Goal: Task Accomplishment & Management: Use online tool/utility

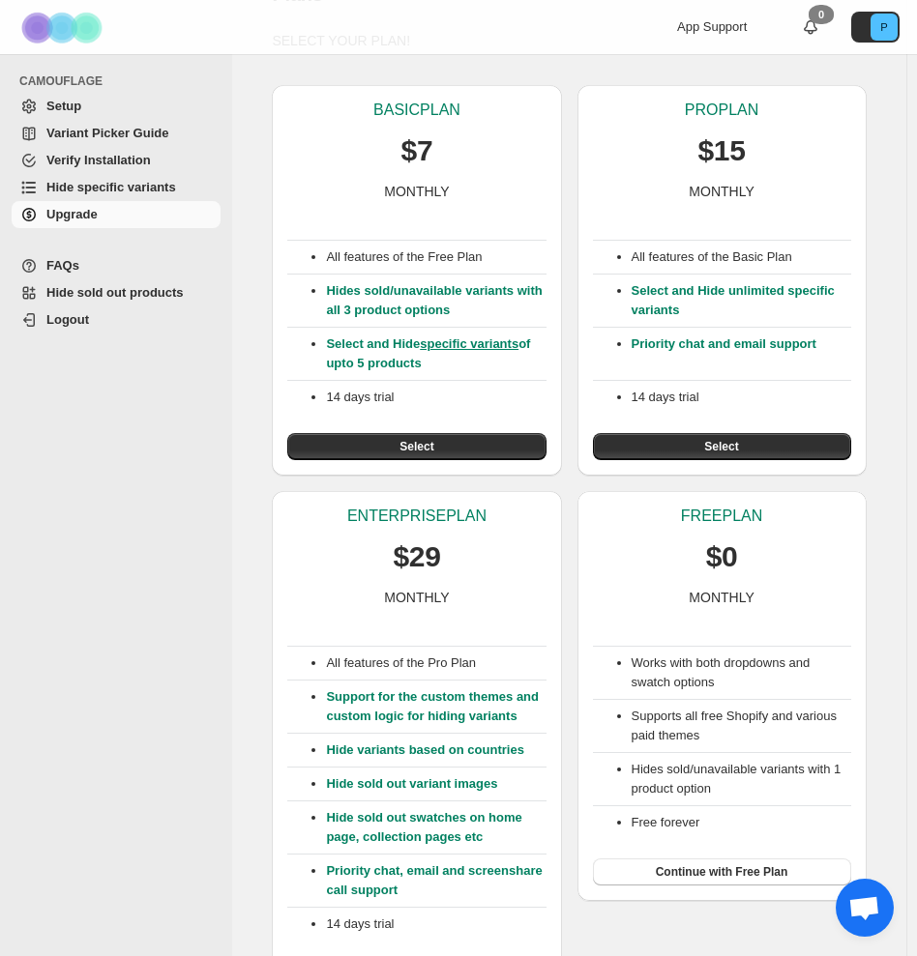
scroll to position [98, 0]
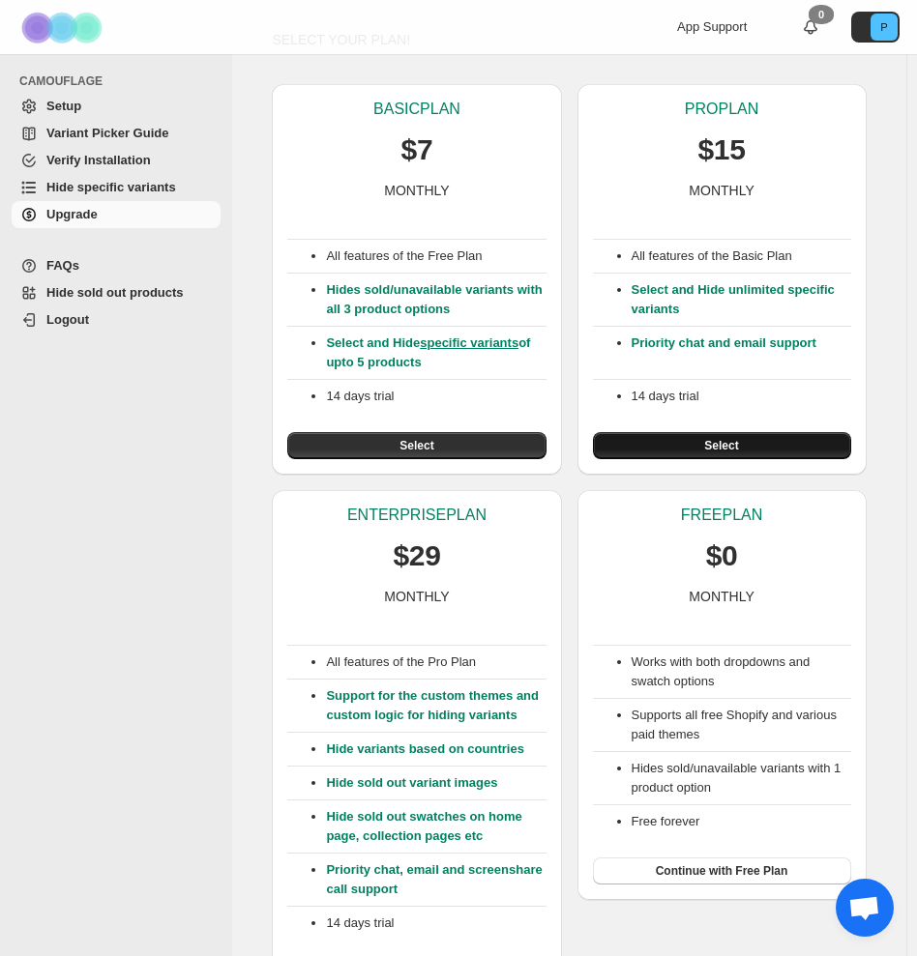
click at [702, 443] on button "Select" at bounding box center [722, 445] width 258 height 27
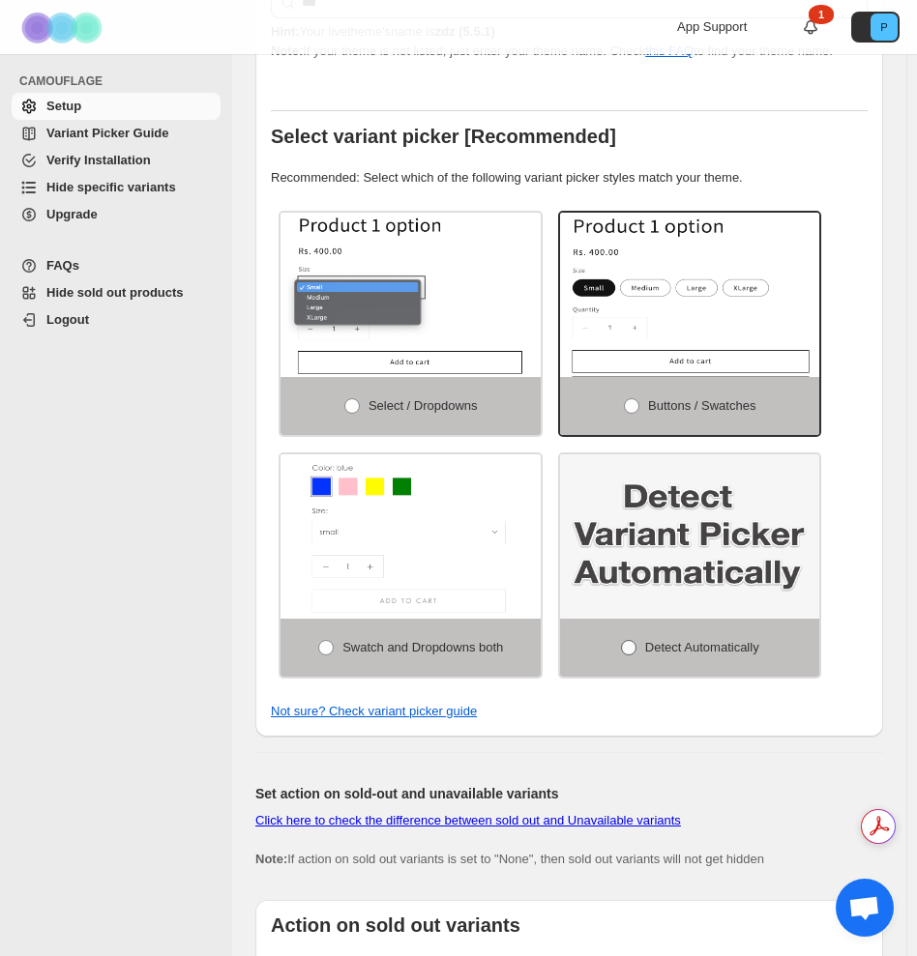
click at [705, 648] on span "Detect Automatically" at bounding box center [702, 647] width 114 height 15
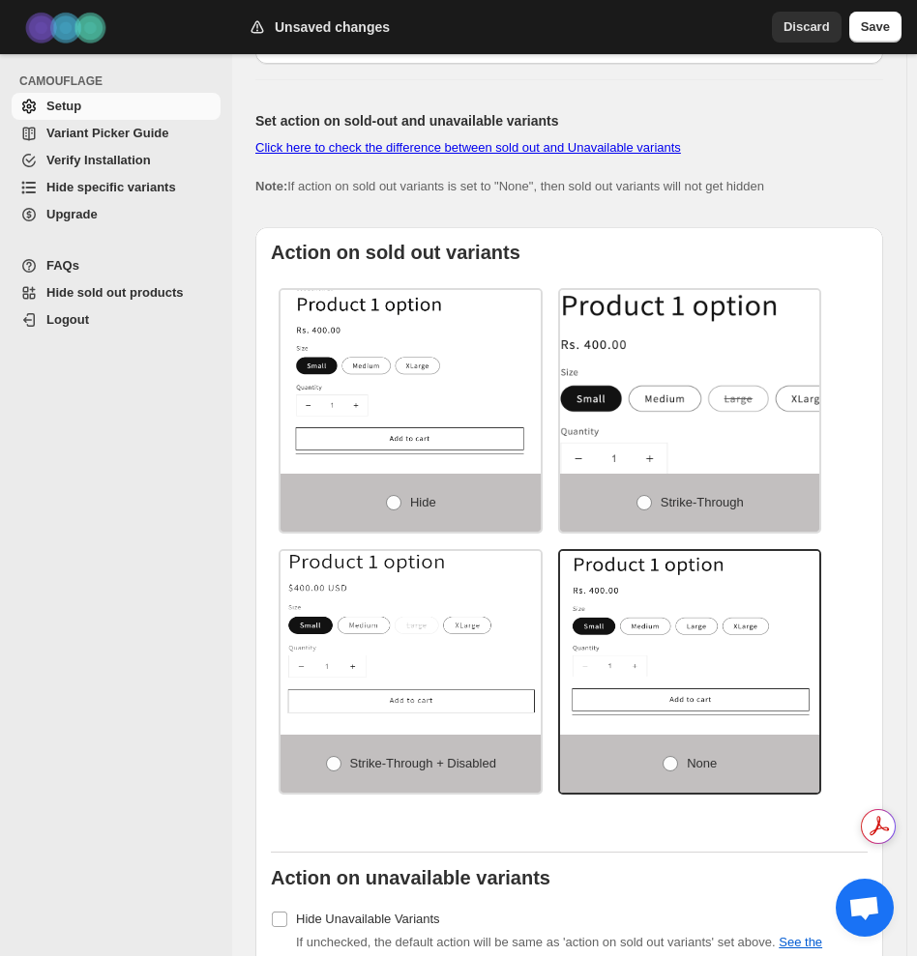
scroll to position [1222, 0]
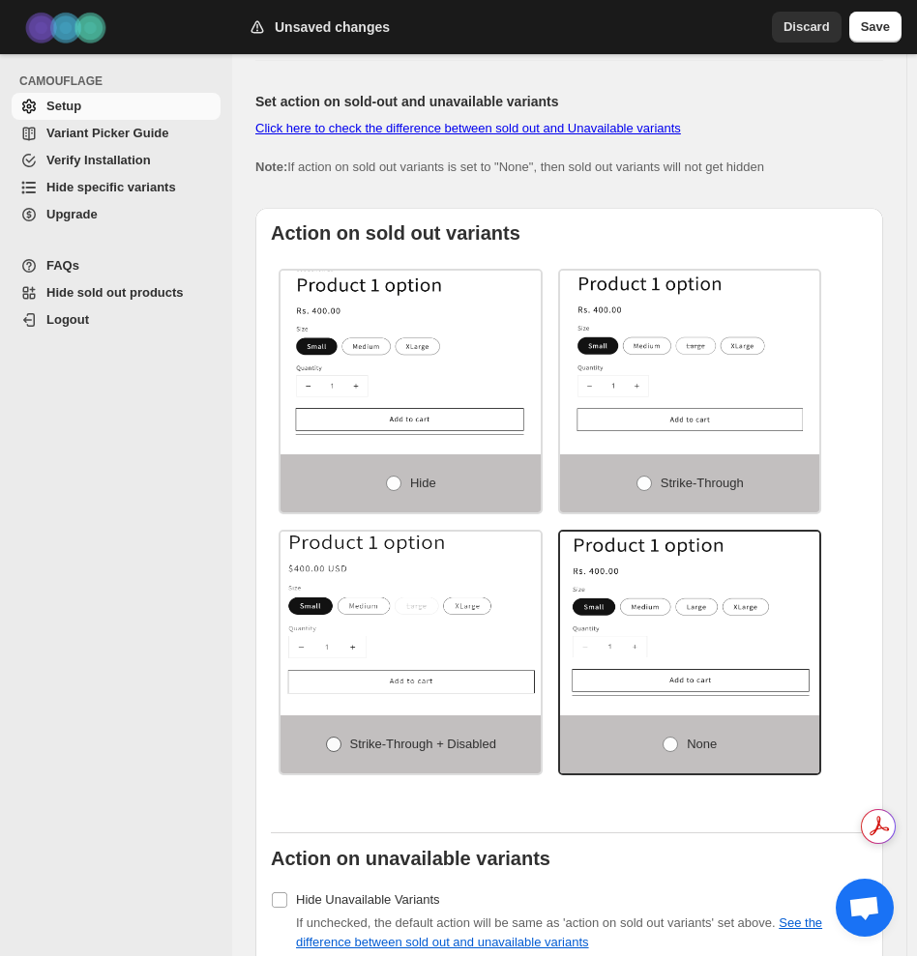
click at [471, 744] on span "Strike-through + Disabled" at bounding box center [423, 744] width 146 height 15
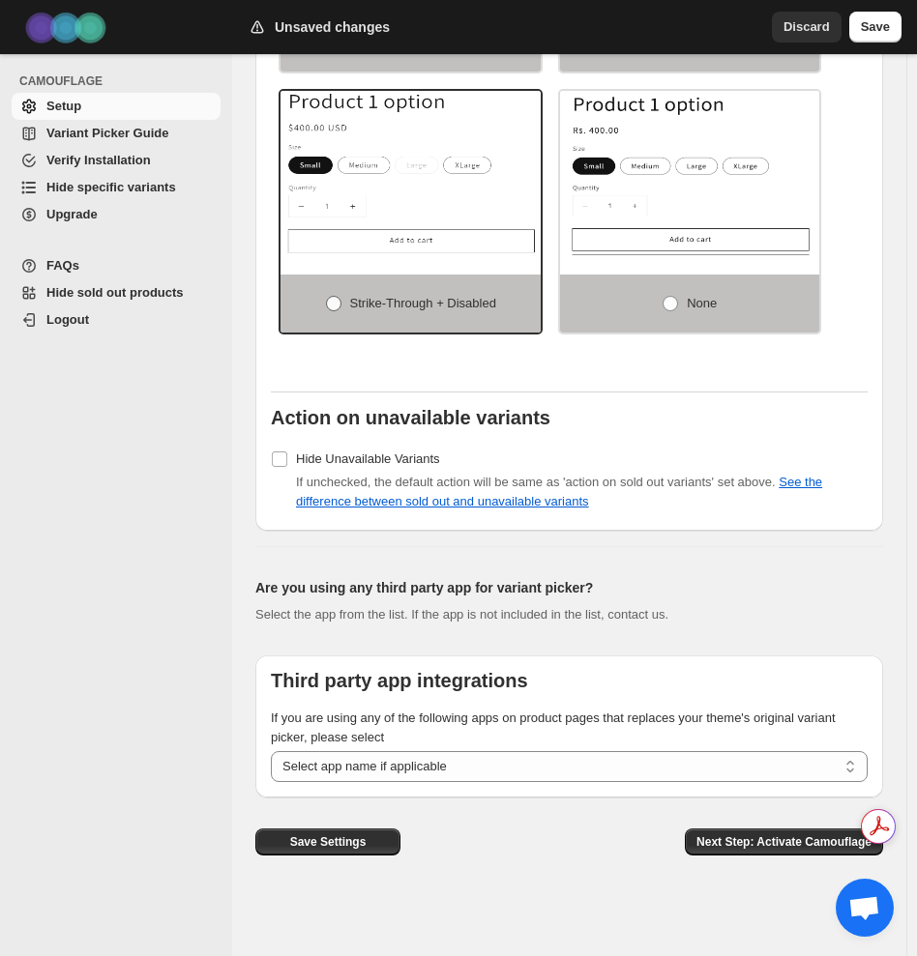
scroll to position [1661, 0]
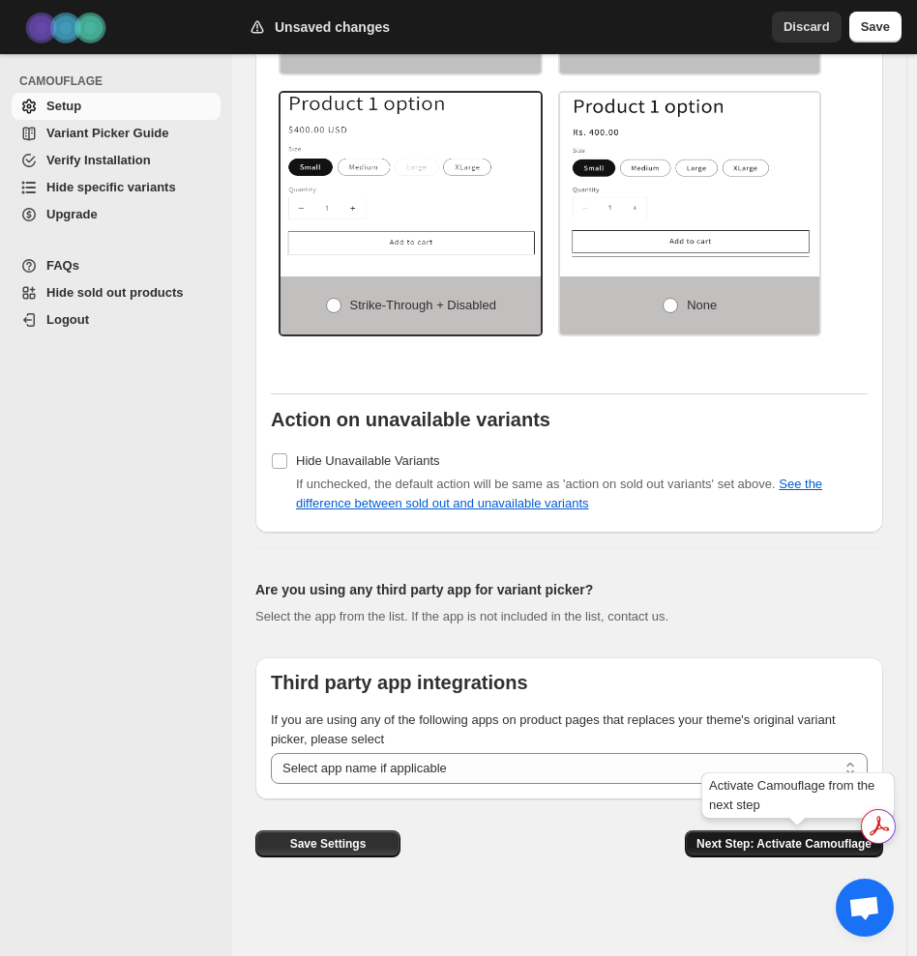
click at [765, 843] on span "Next Step: Activate Camouflage" at bounding box center [783, 843] width 175 height 15
select select "**********"
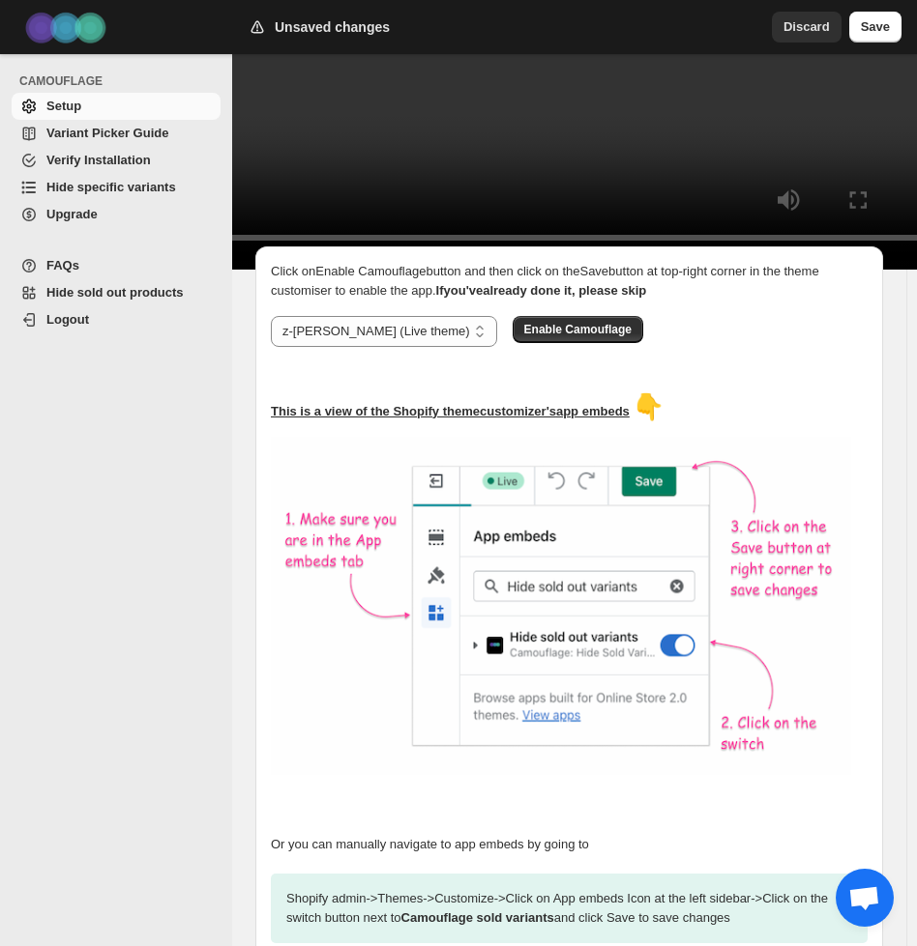
scroll to position [900, 0]
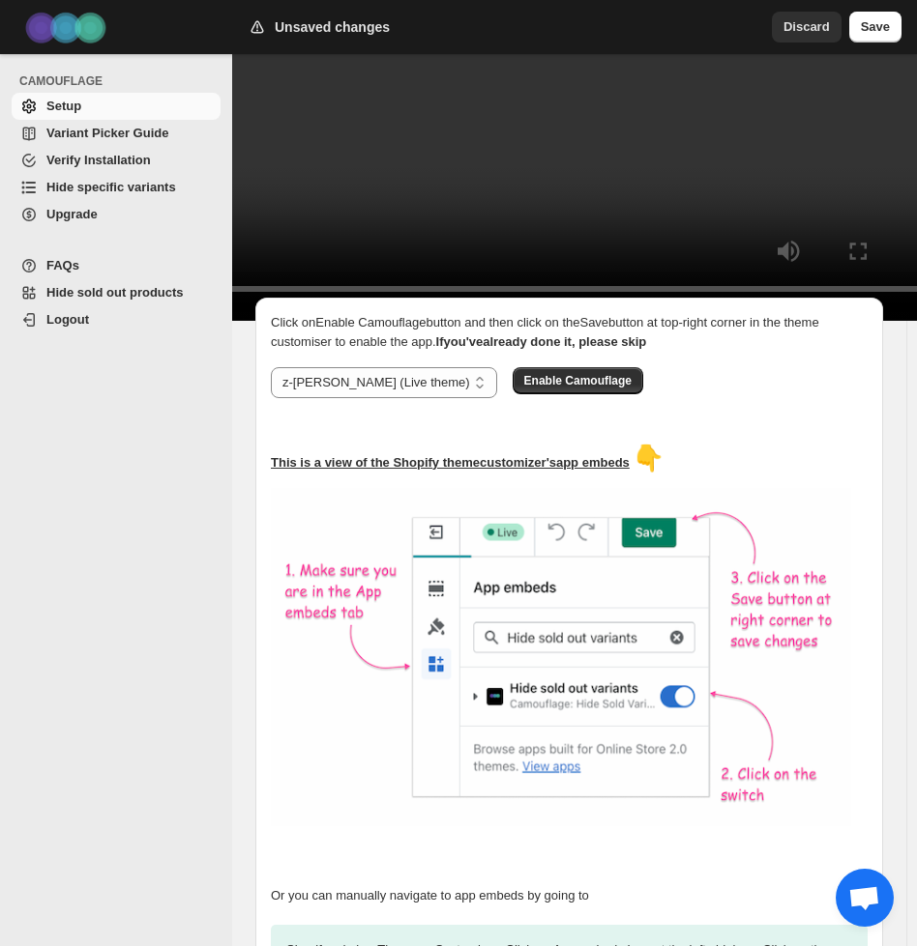
click at [511, 182] on video at bounding box center [503, 90] width 918 height 459
click at [524, 389] on span "Enable Camouflage" at bounding box center [577, 380] width 107 height 15
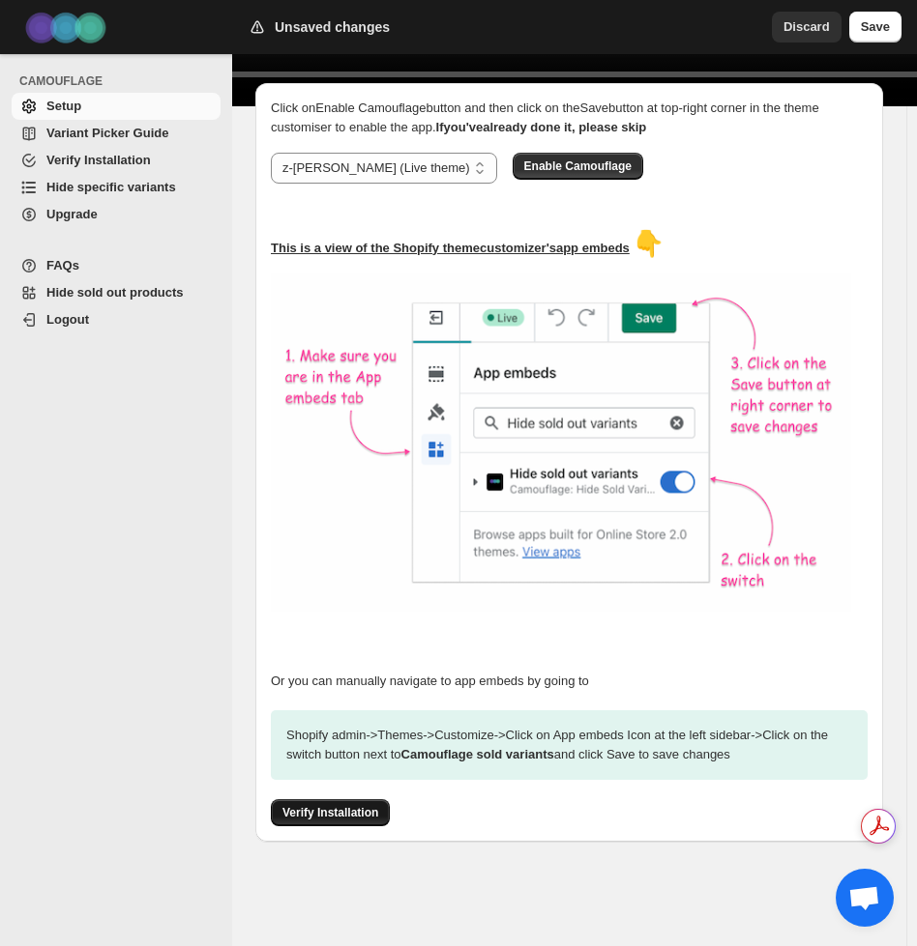
scroll to position [0, 0]
click at [344, 807] on span "Verify Installation" at bounding box center [330, 812] width 96 height 15
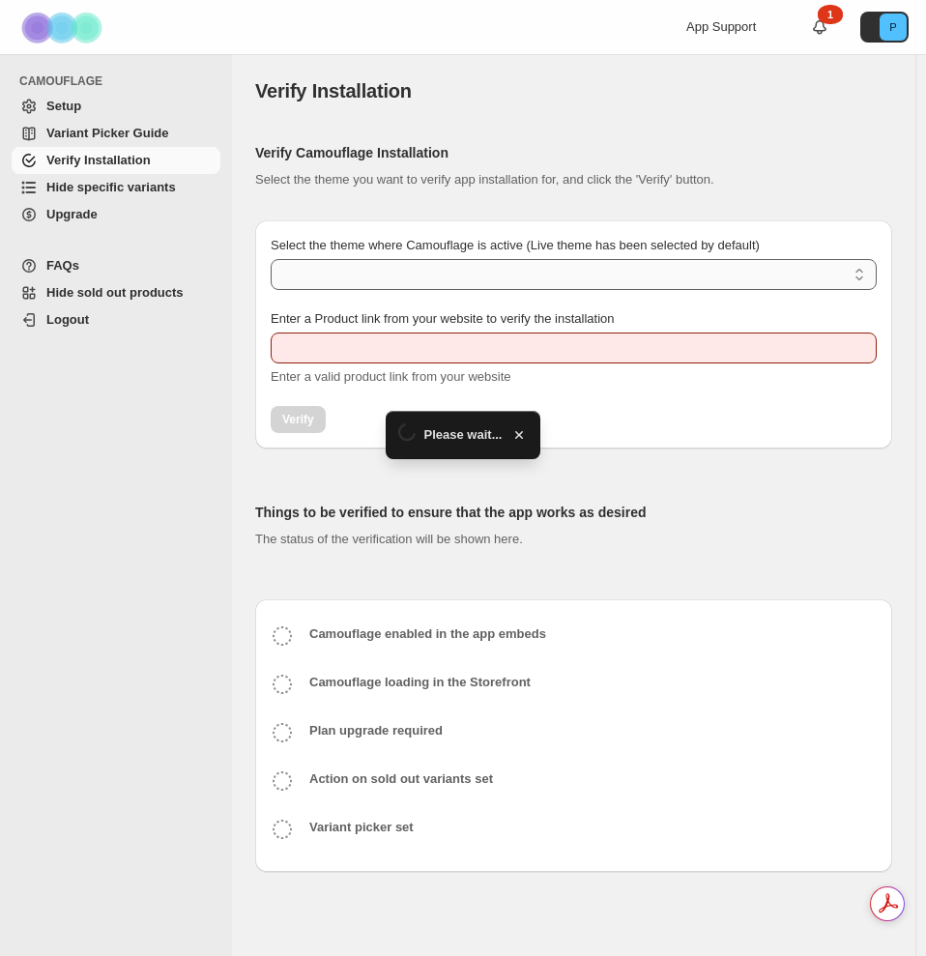
click at [465, 272] on select "Select the theme where Camouflage is active (Live theme has been selected by de…" at bounding box center [574, 274] width 606 height 31
type input "**********"
select select "**********"
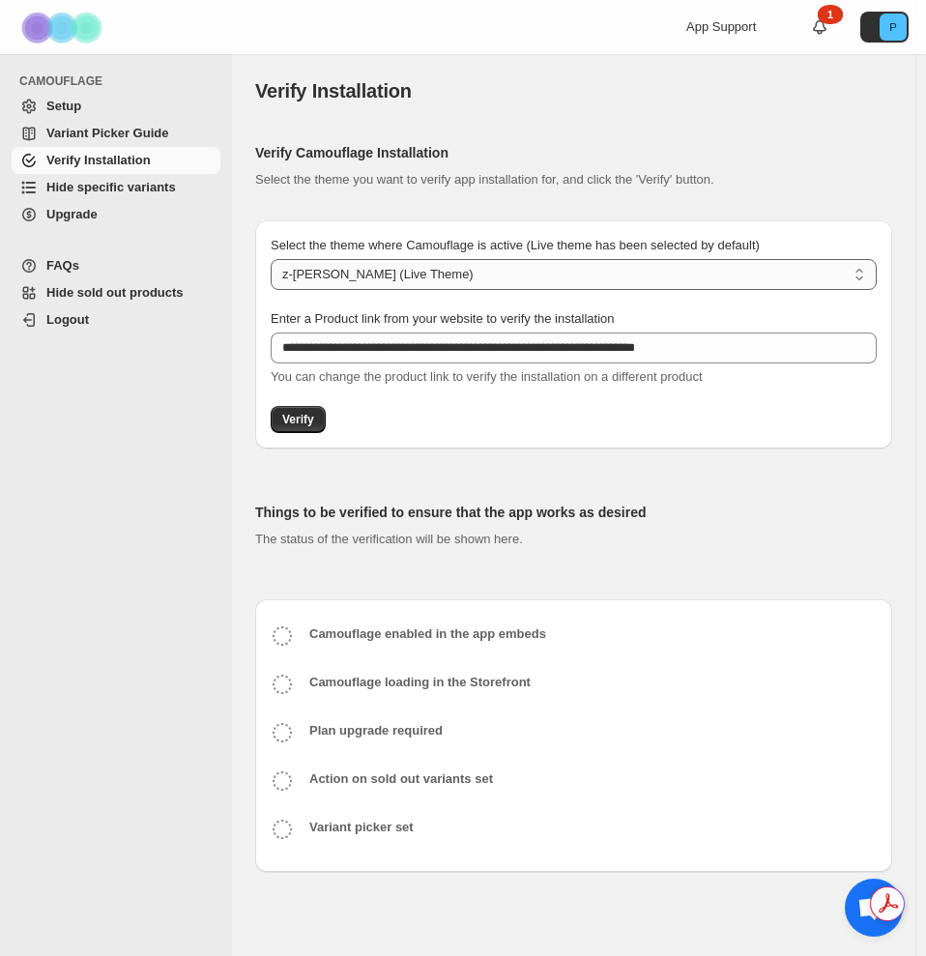
click at [271, 259] on select "**********" at bounding box center [574, 274] width 606 height 31
click at [313, 420] on button "Verify" at bounding box center [298, 419] width 55 height 27
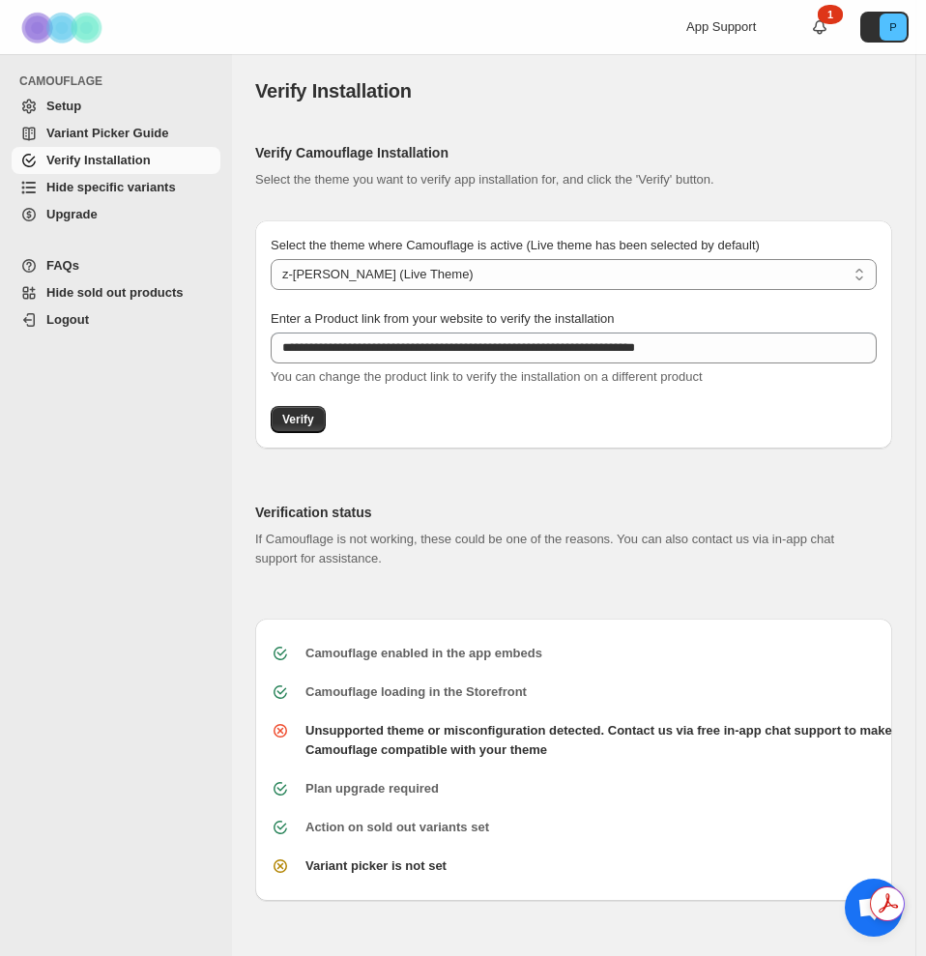
click at [295, 436] on div "**********" at bounding box center [573, 334] width 637 height 228
click at [277, 413] on button "Verify" at bounding box center [298, 419] width 55 height 27
click at [390, 865] on b "Variant picker is not set" at bounding box center [376, 866] width 141 height 15
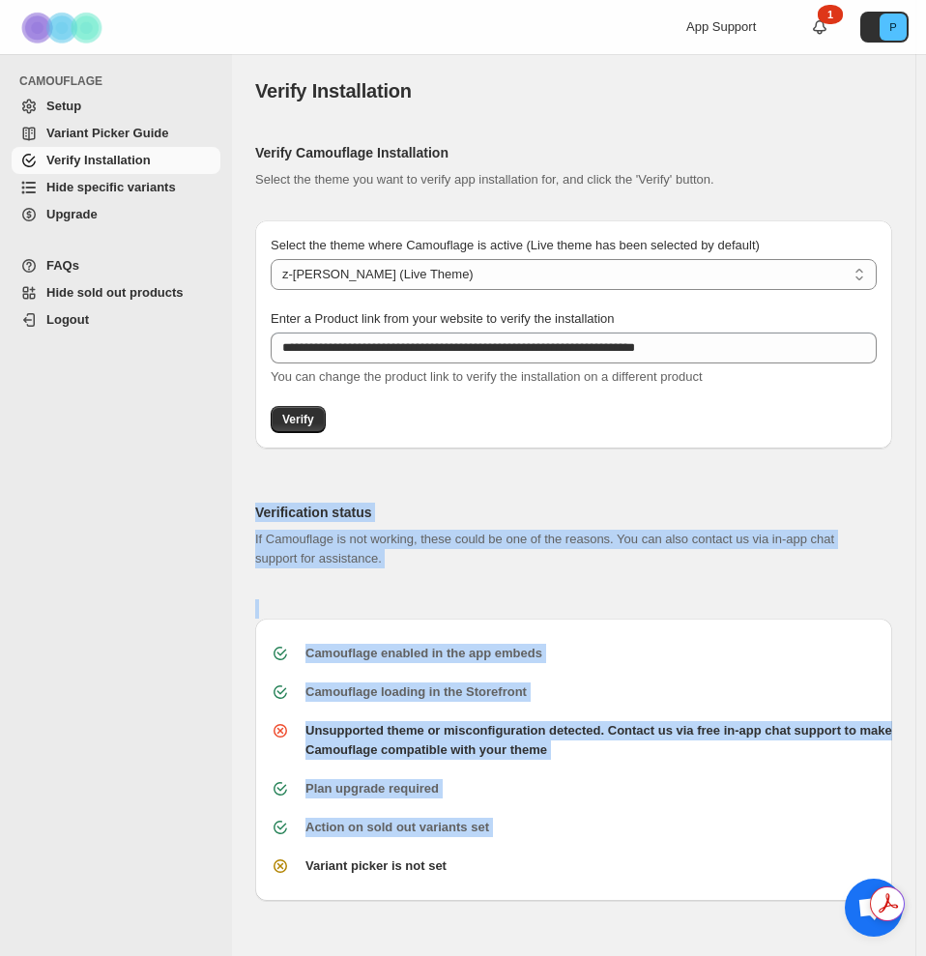
click at [390, 865] on b "Variant picker is not set" at bounding box center [376, 866] width 141 height 15
click at [125, 188] on span "Hide specific variants" at bounding box center [111, 187] width 130 height 15
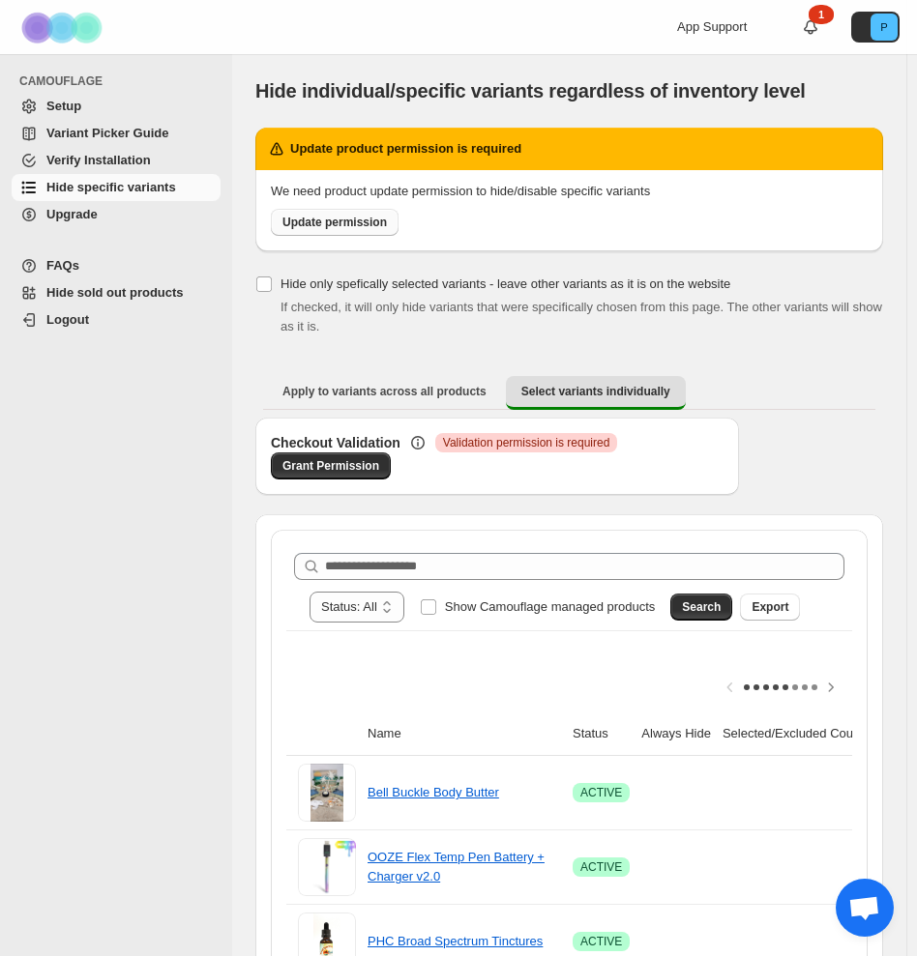
click at [354, 231] on link "Update permission" at bounding box center [335, 222] width 128 height 27
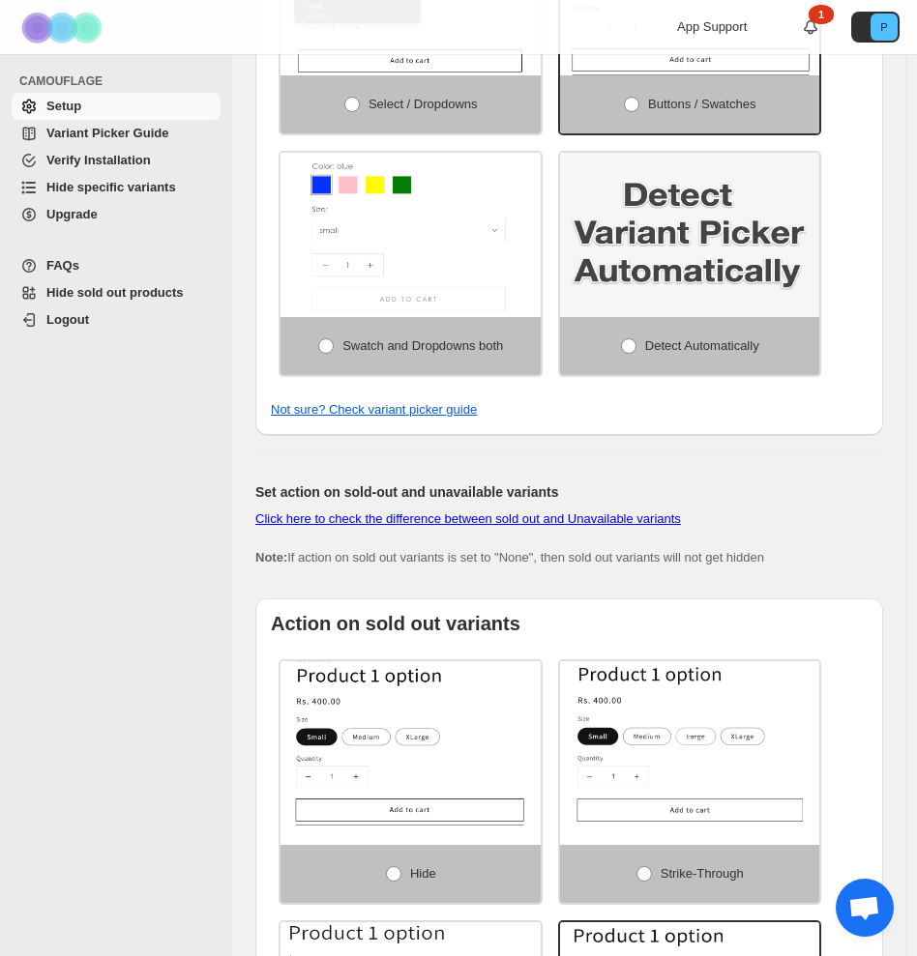
scroll to position [834, 0]
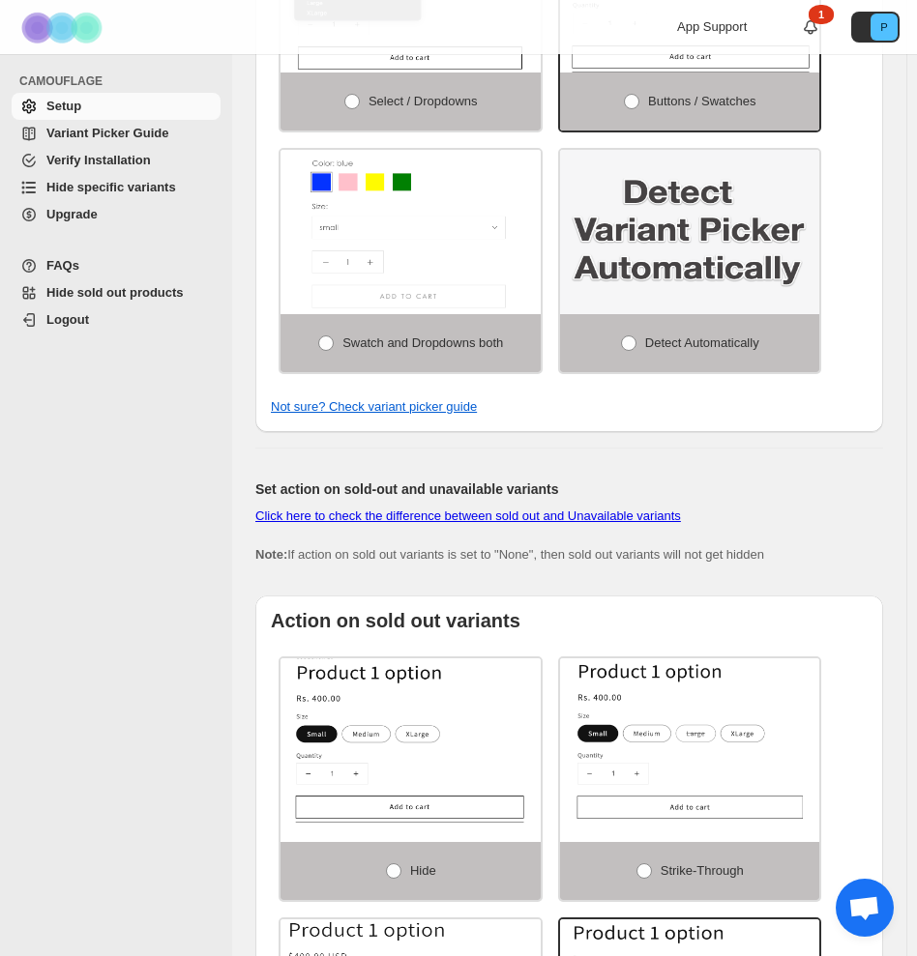
click at [698, 265] on img at bounding box center [690, 232] width 260 height 164
click at [660, 335] on span "Detect Automatically" at bounding box center [702, 342] width 114 height 15
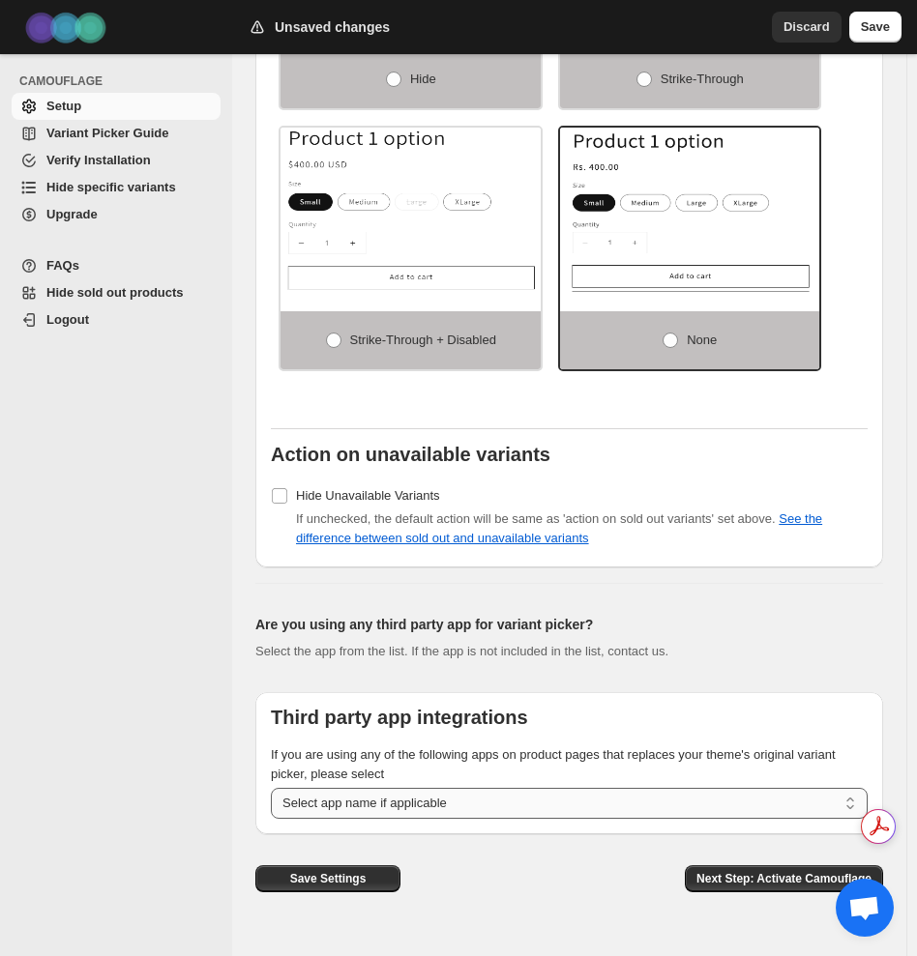
scroll to position [0, 0]
click at [751, 874] on span "Next Step: Activate Camouflage" at bounding box center [783, 878] width 175 height 15
select select "**********"
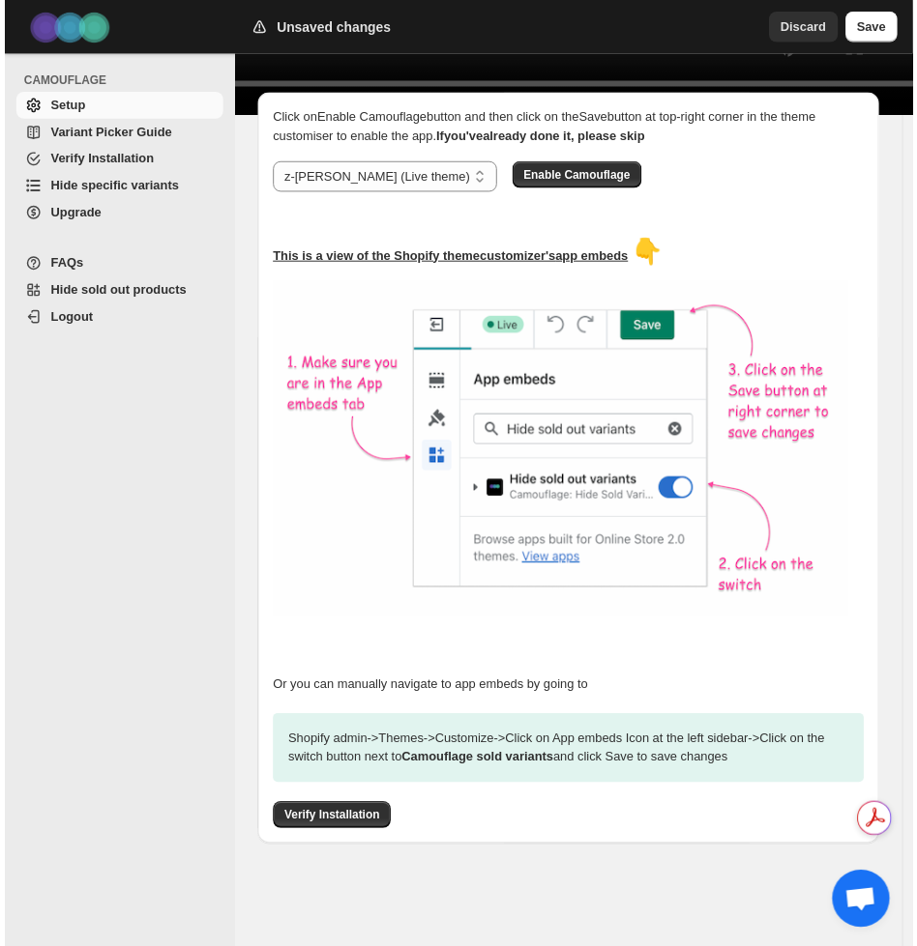
scroll to position [900, 0]
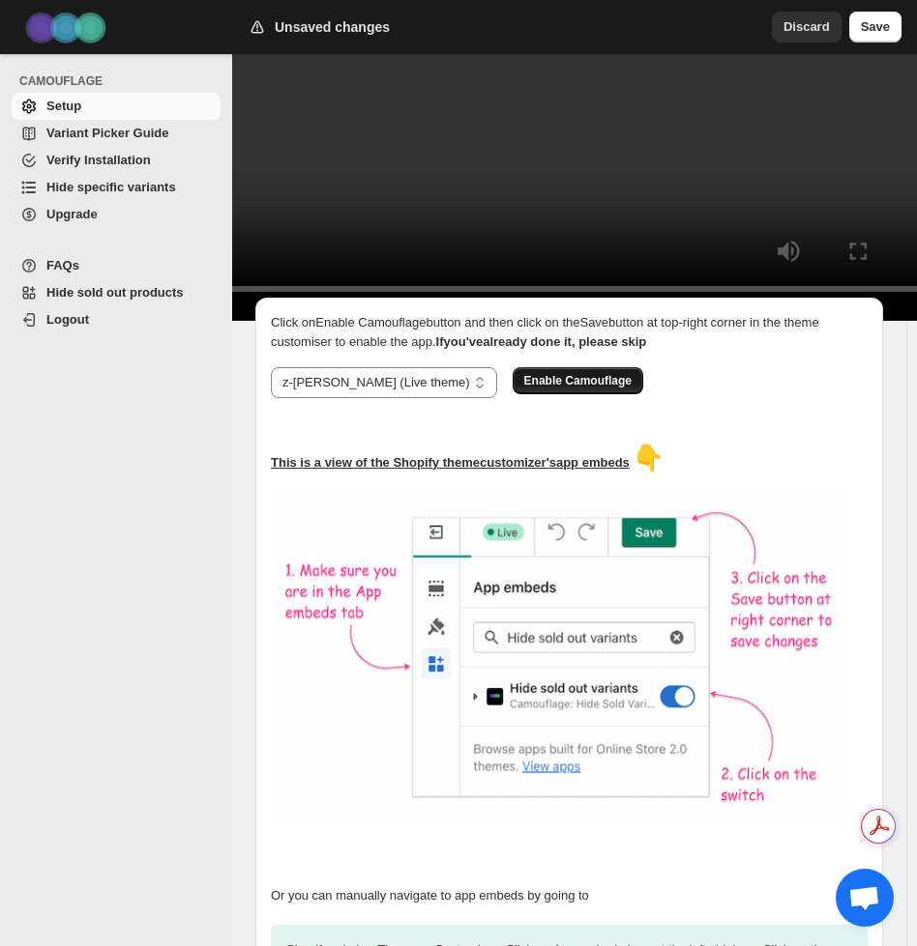
click at [524, 389] on span "Enable Camouflage" at bounding box center [577, 380] width 107 height 15
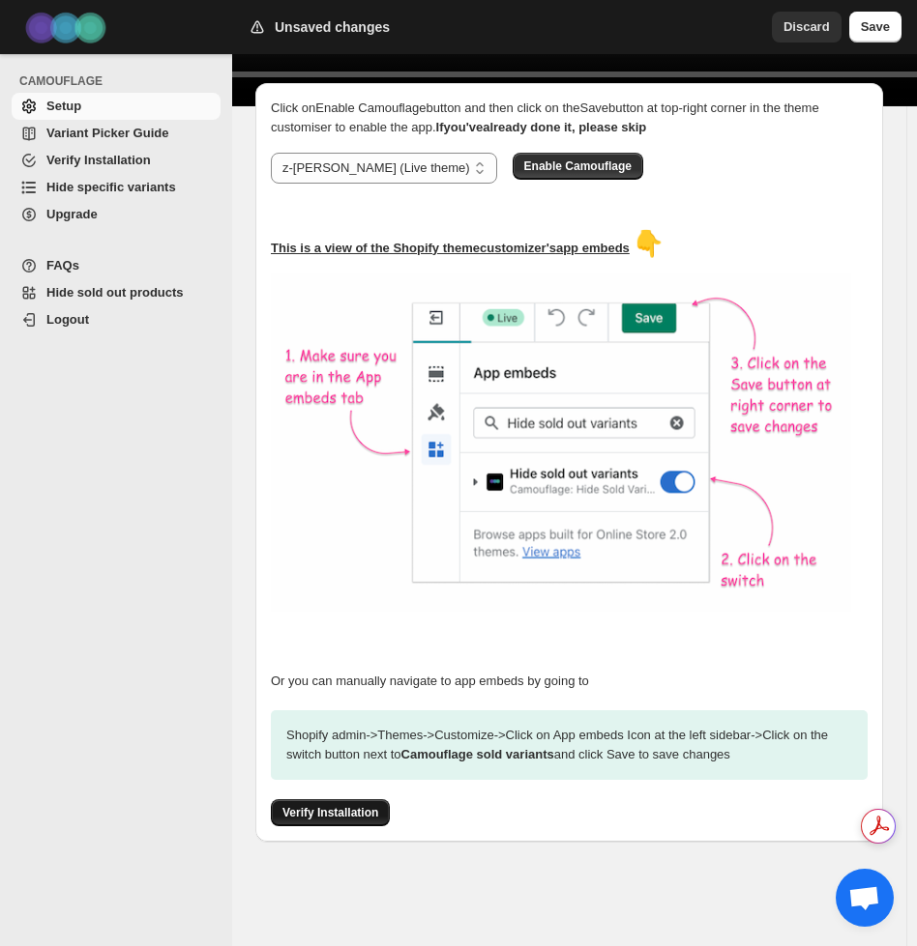
click at [348, 818] on span "Verify Installation" at bounding box center [330, 812] width 96 height 15
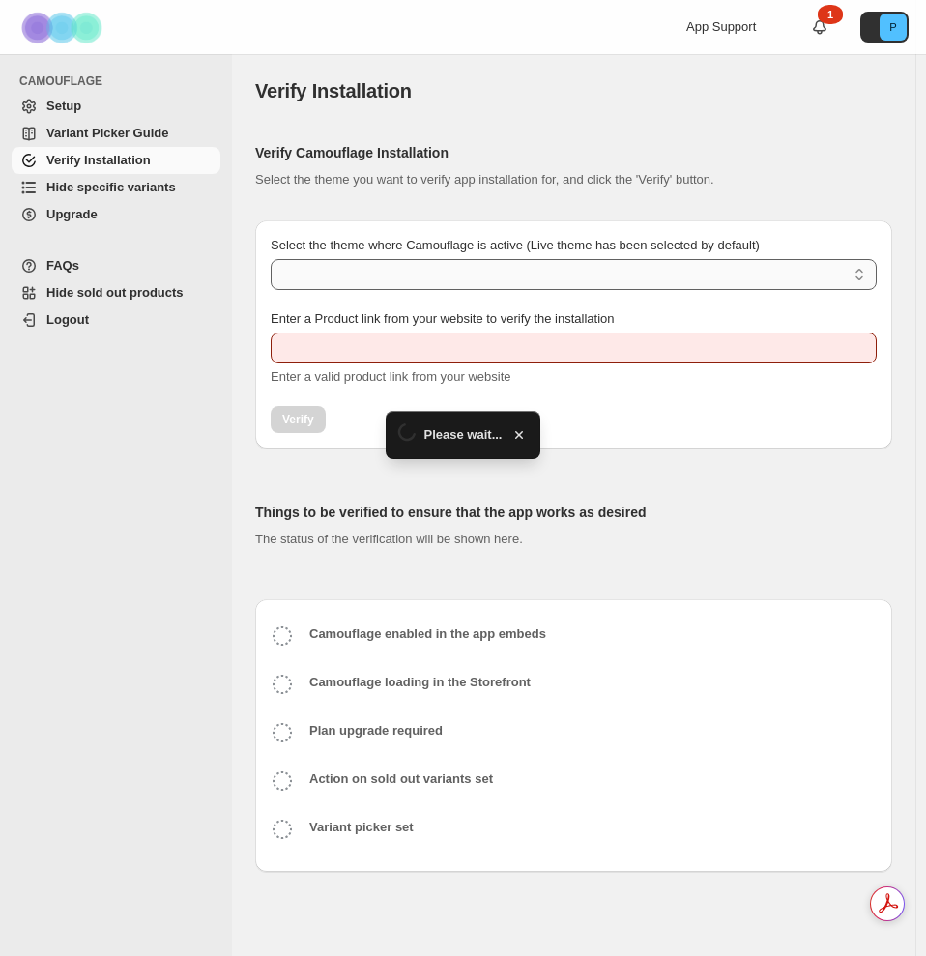
click at [353, 272] on select "Select the theme where Camouflage is active (Live theme has been selected by de…" at bounding box center [574, 274] width 606 height 31
type input "**********"
select select "**********"
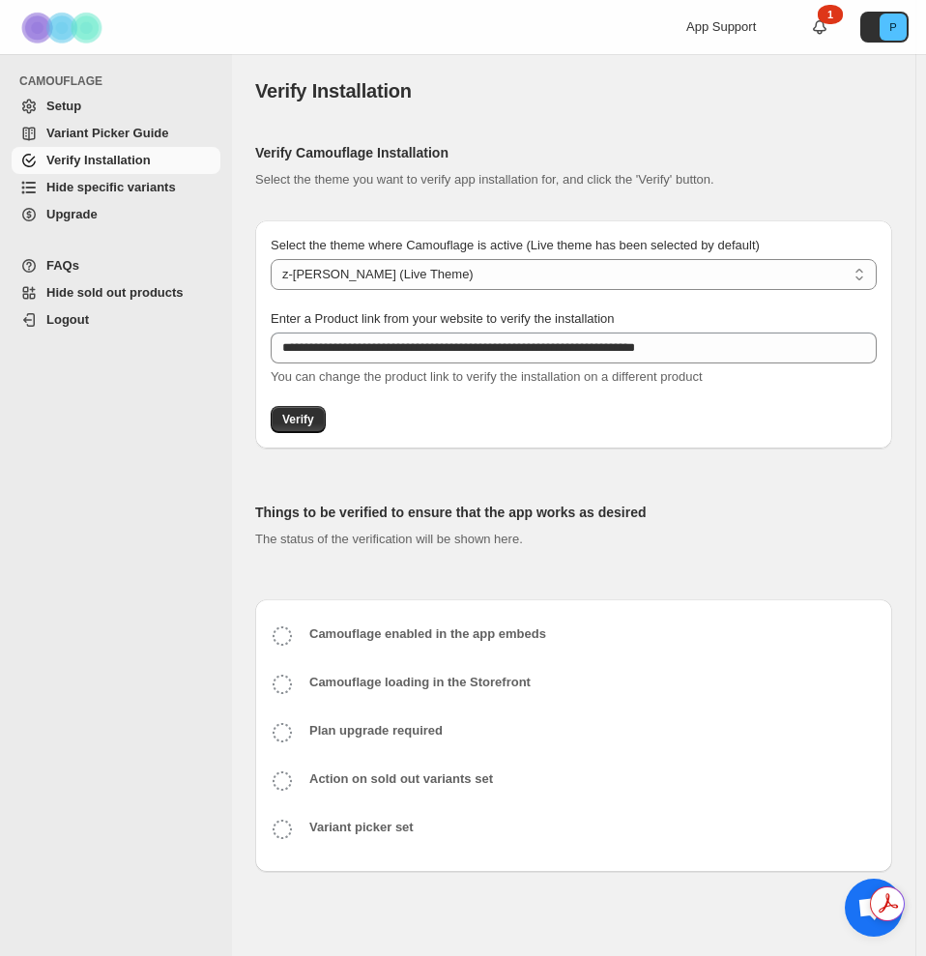
click at [271, 259] on select "**********" at bounding box center [574, 274] width 606 height 31
click at [283, 425] on span "Verify" at bounding box center [298, 419] width 32 height 15
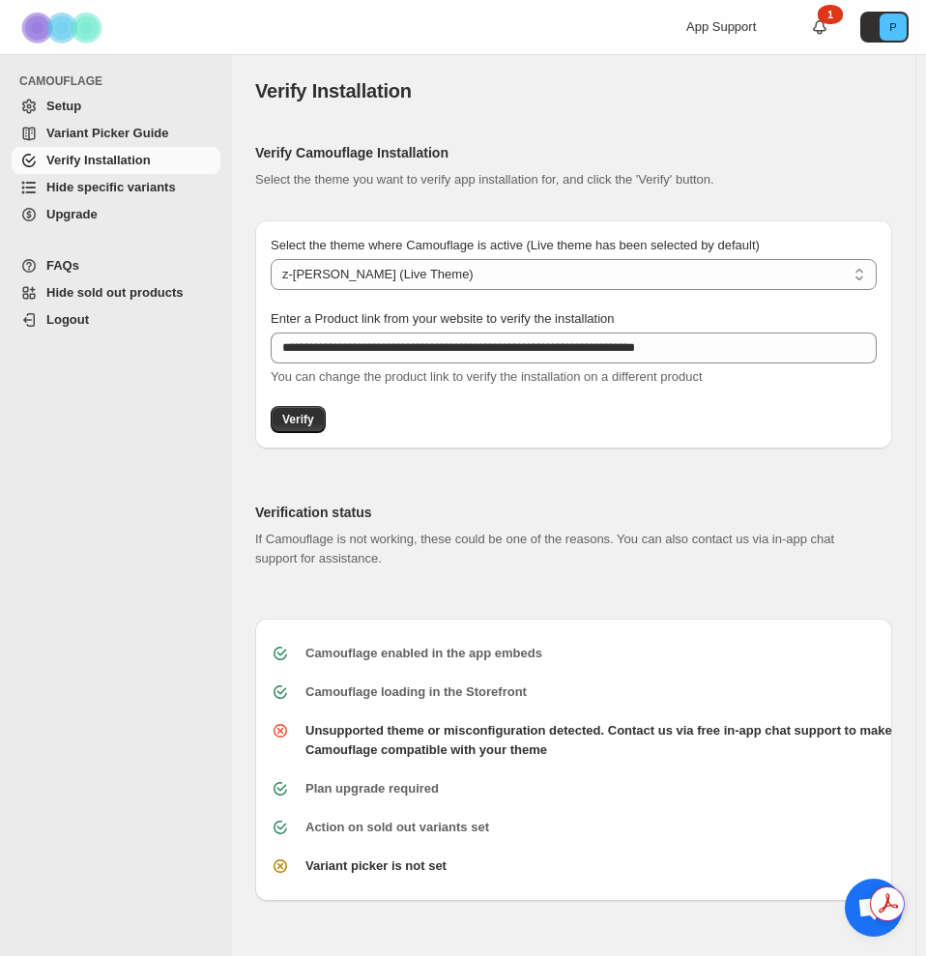
click at [100, 187] on span "Hide specific variants" at bounding box center [111, 187] width 130 height 15
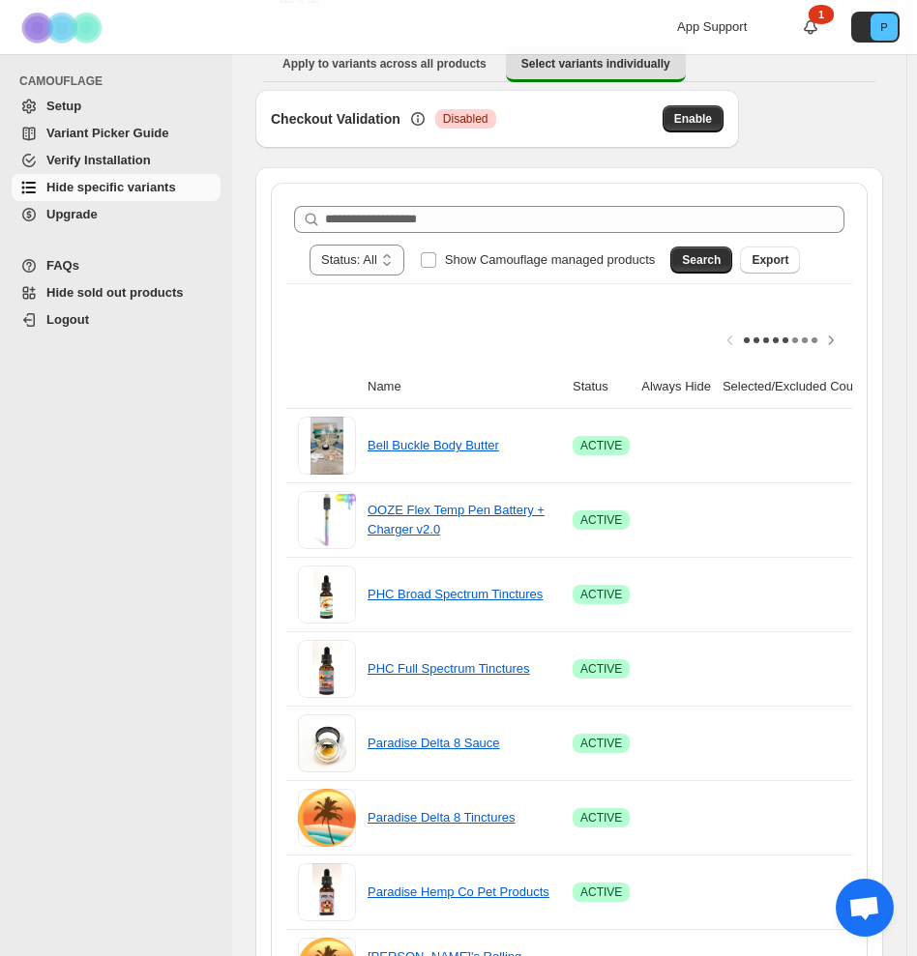
scroll to position [206, 0]
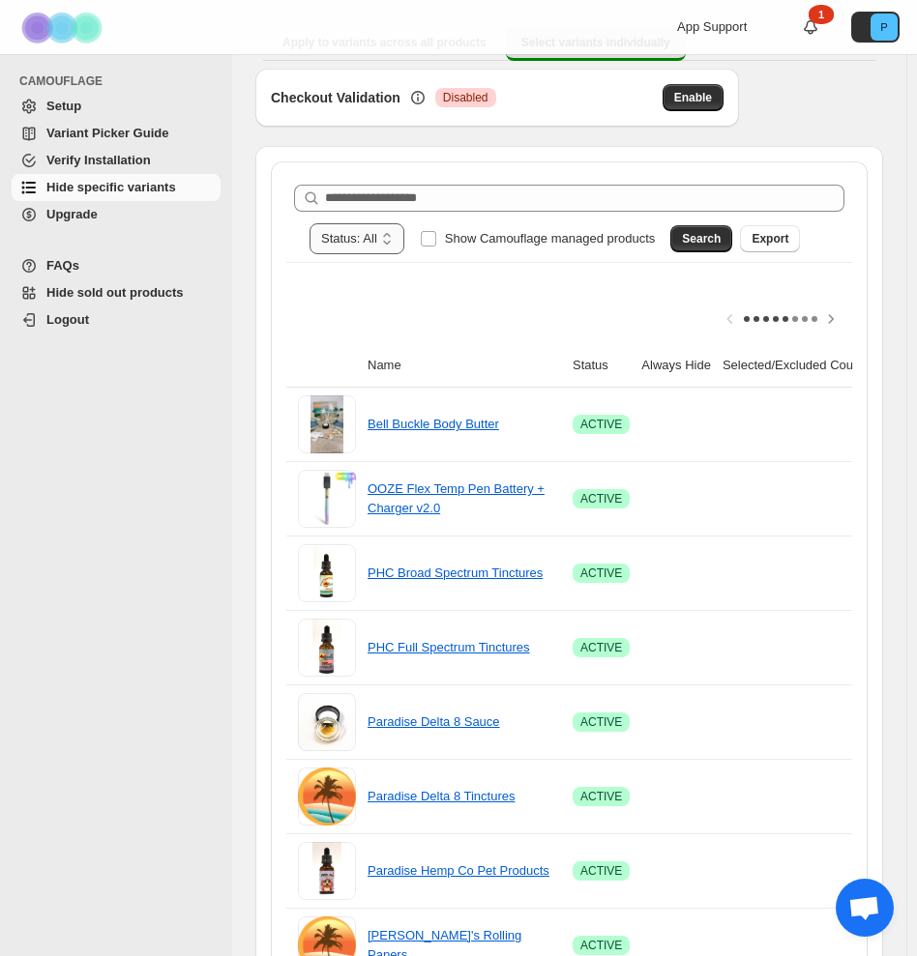
click at [404, 223] on select "**********" at bounding box center [356, 238] width 95 height 31
click at [830, 309] on icon "Scroll table right one column" at bounding box center [830, 318] width 19 height 19
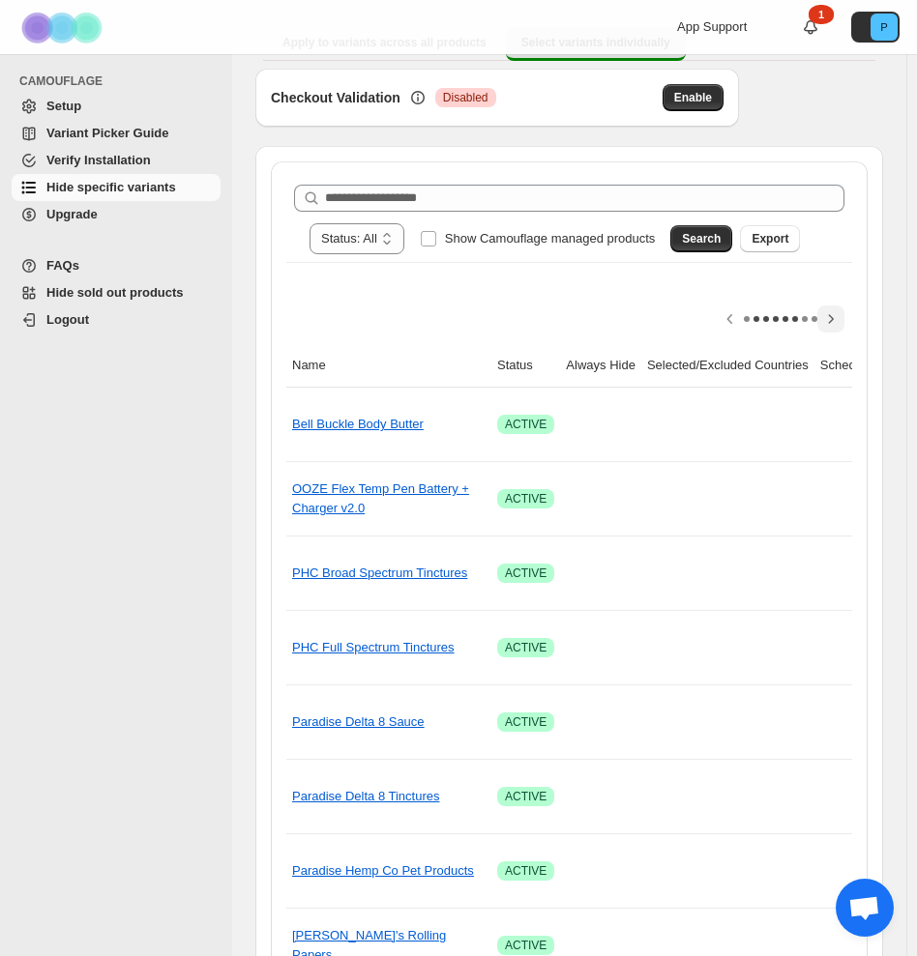
click at [833, 314] on icon "Scroll table right one column" at bounding box center [831, 318] width 5 height 9
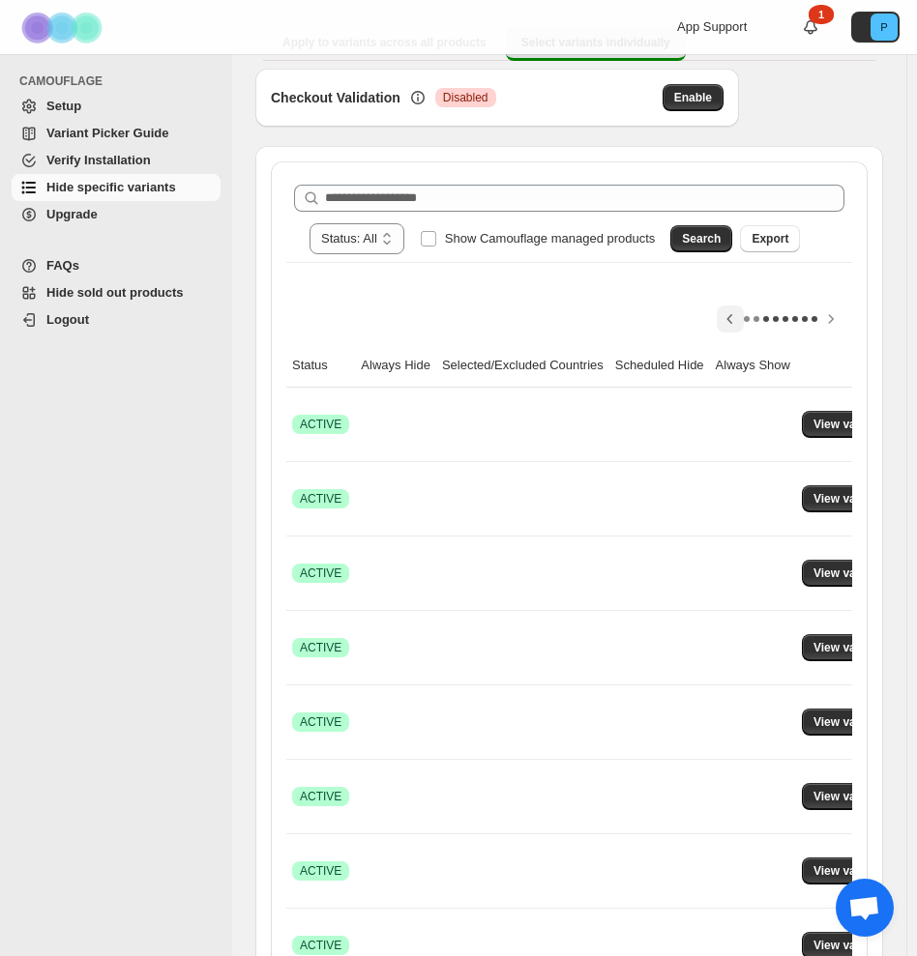
click at [736, 309] on icon "Scroll table left one column" at bounding box center [729, 318] width 19 height 19
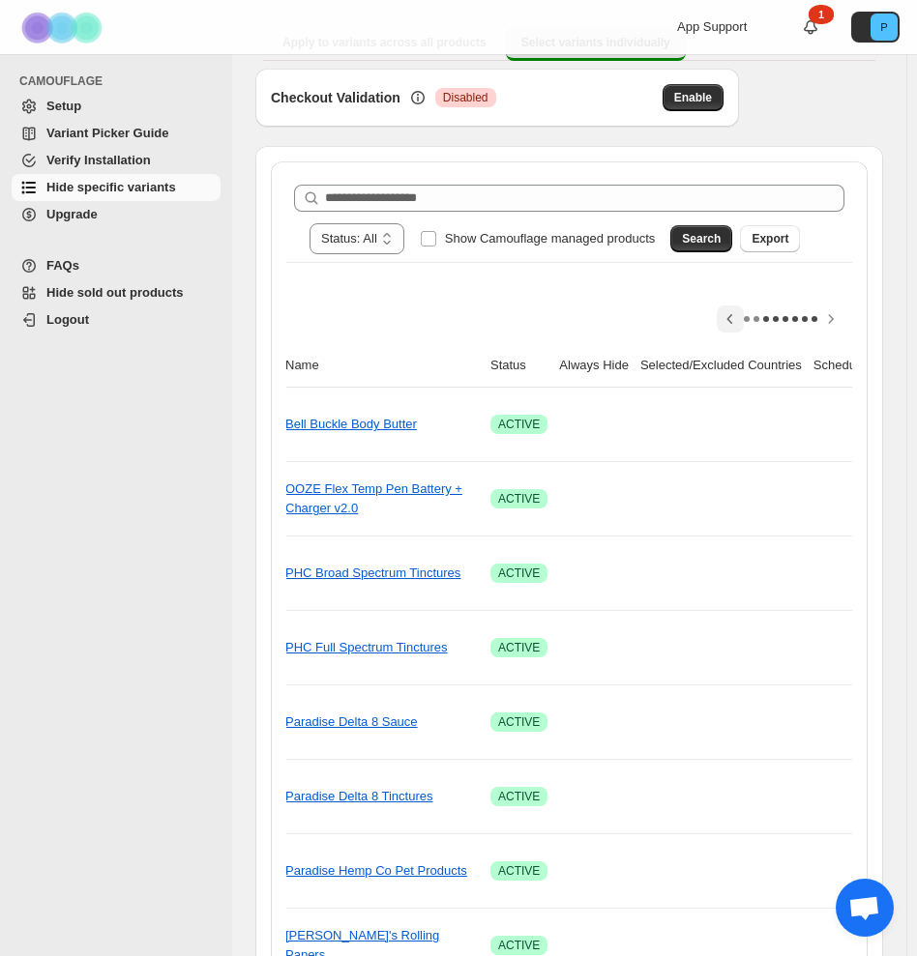
click at [736, 309] on icon "Scroll table left one column" at bounding box center [729, 318] width 19 height 19
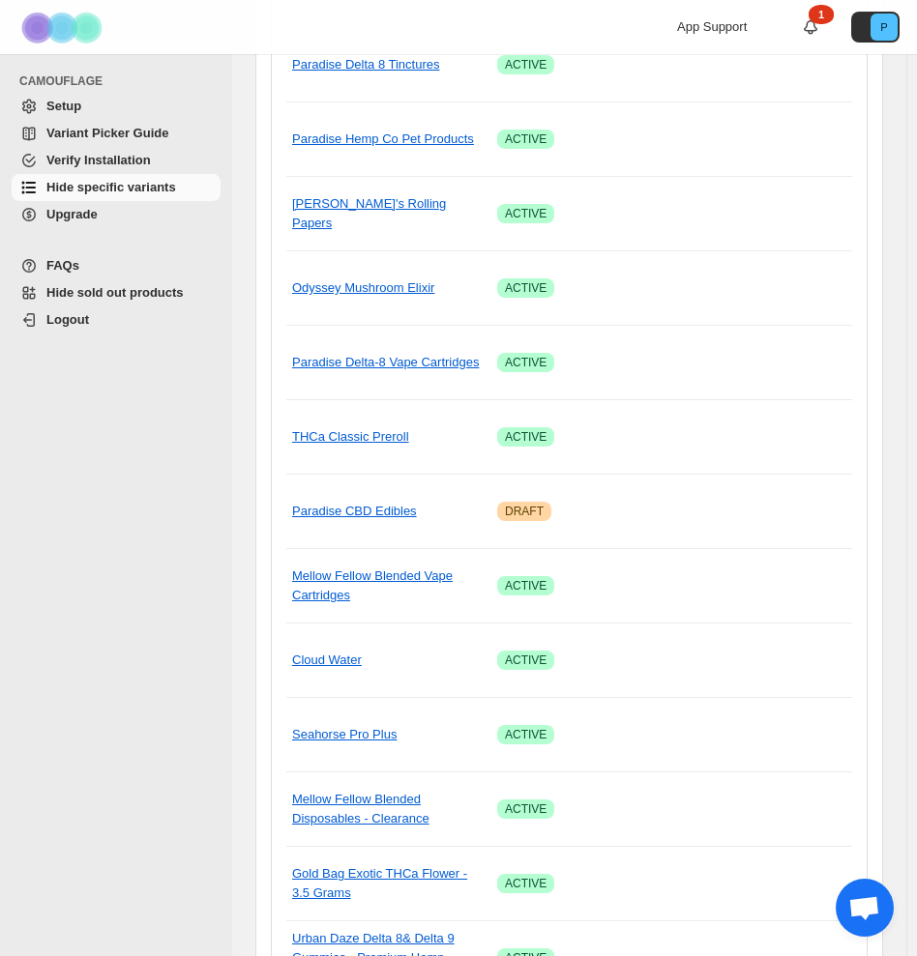
scroll to position [1190, 0]
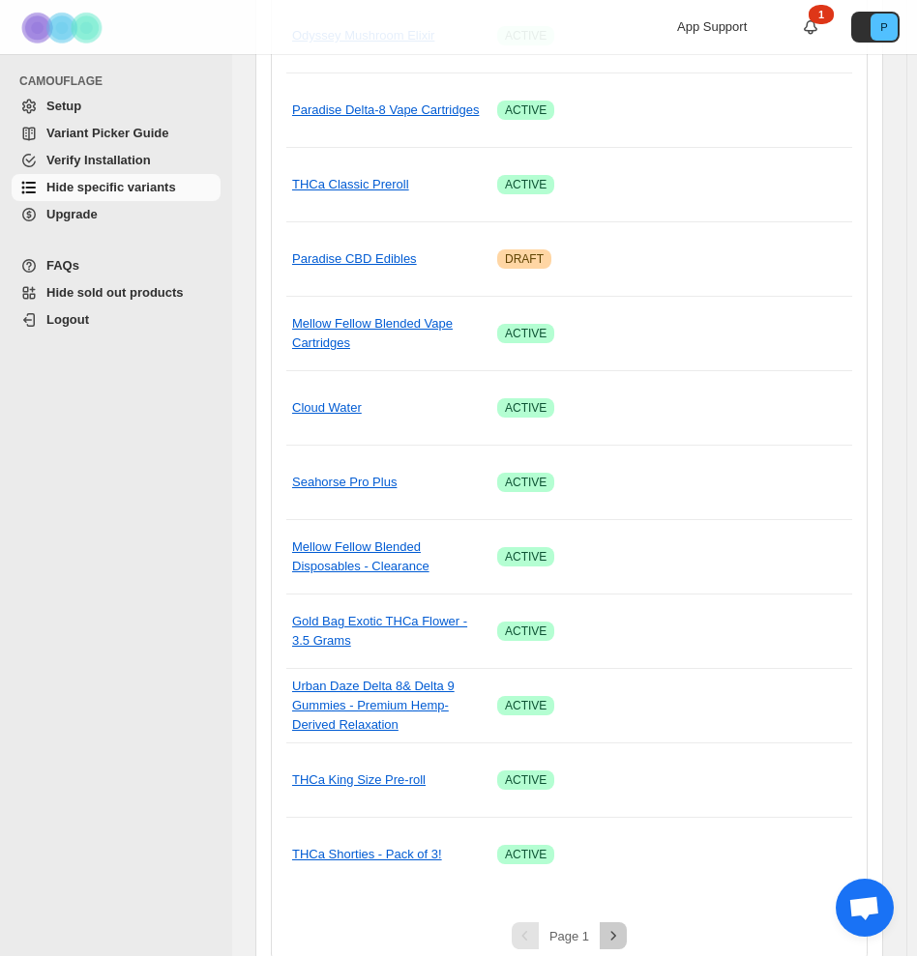
click at [616, 931] on icon "Next" at bounding box center [613, 935] width 5 height 9
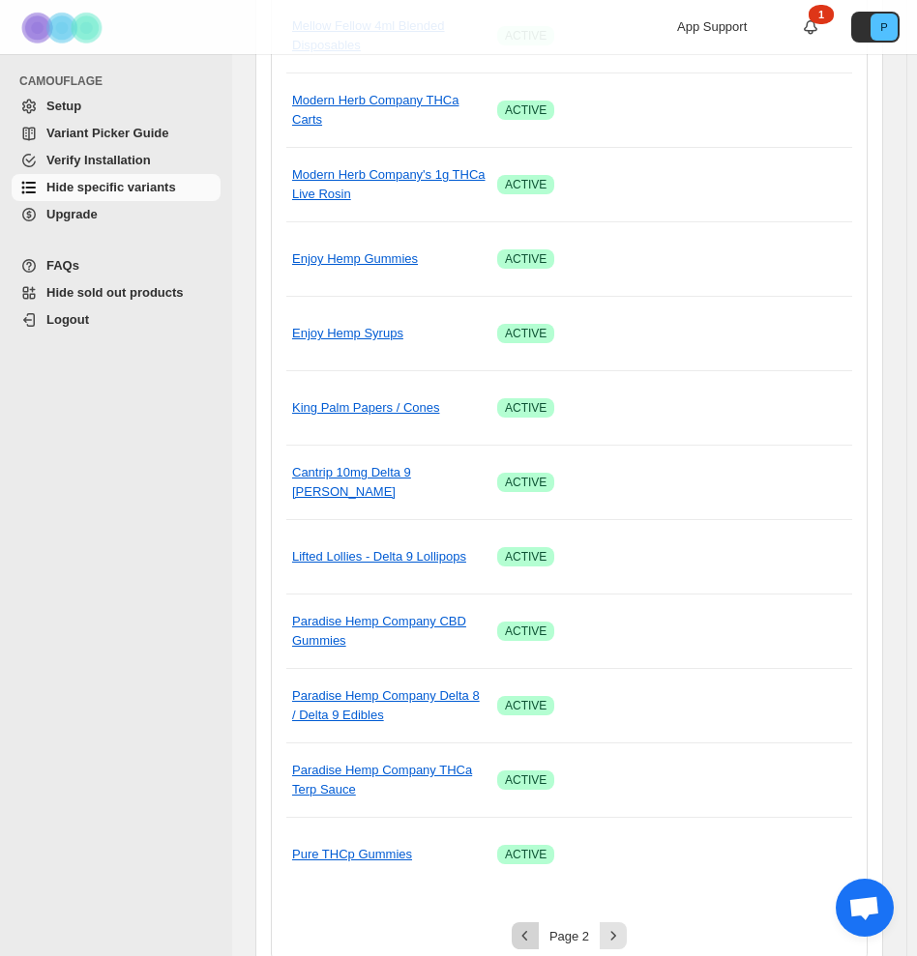
click at [529, 926] on icon "Previous" at bounding box center [524, 935] width 19 height 19
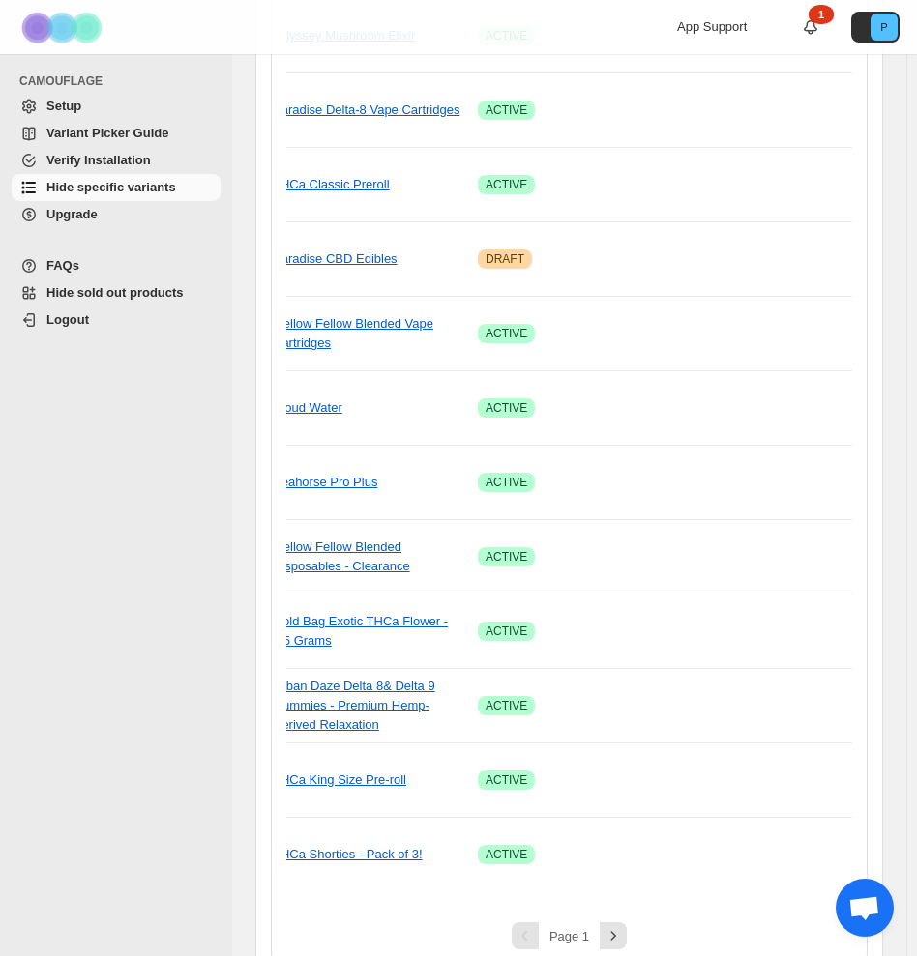
scroll to position [0, 309]
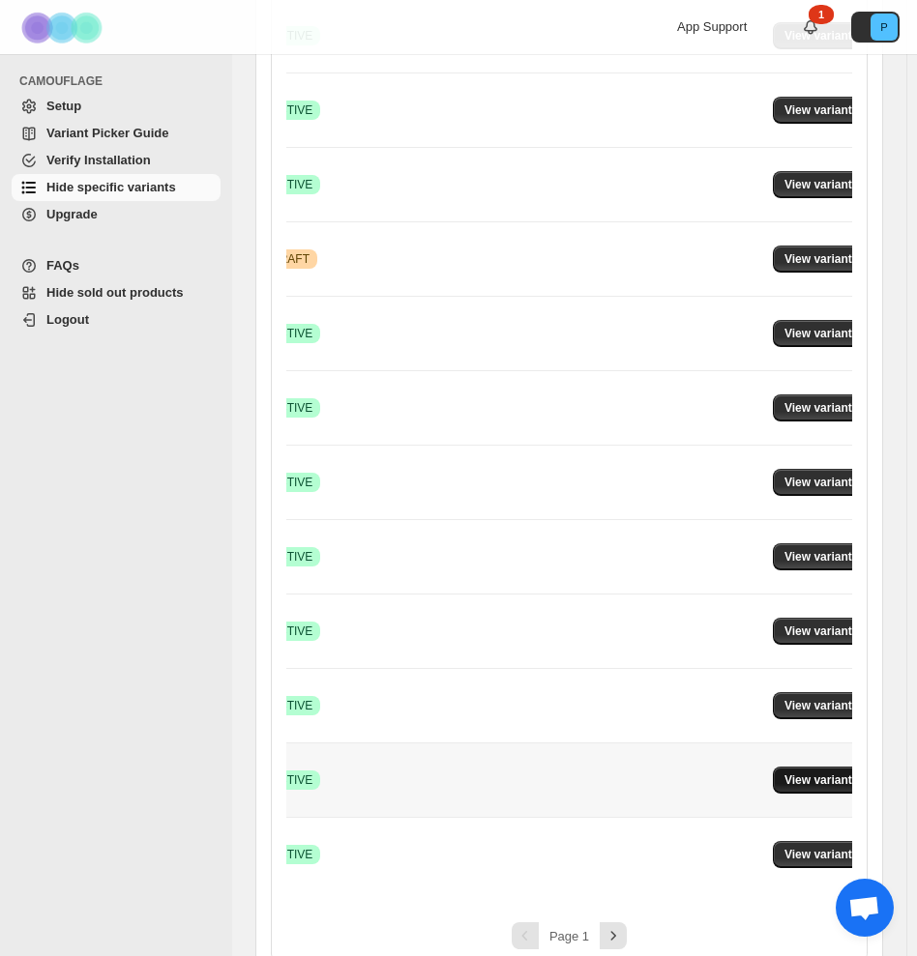
click at [832, 772] on span "View variants" at bounding box center [821, 779] width 74 height 15
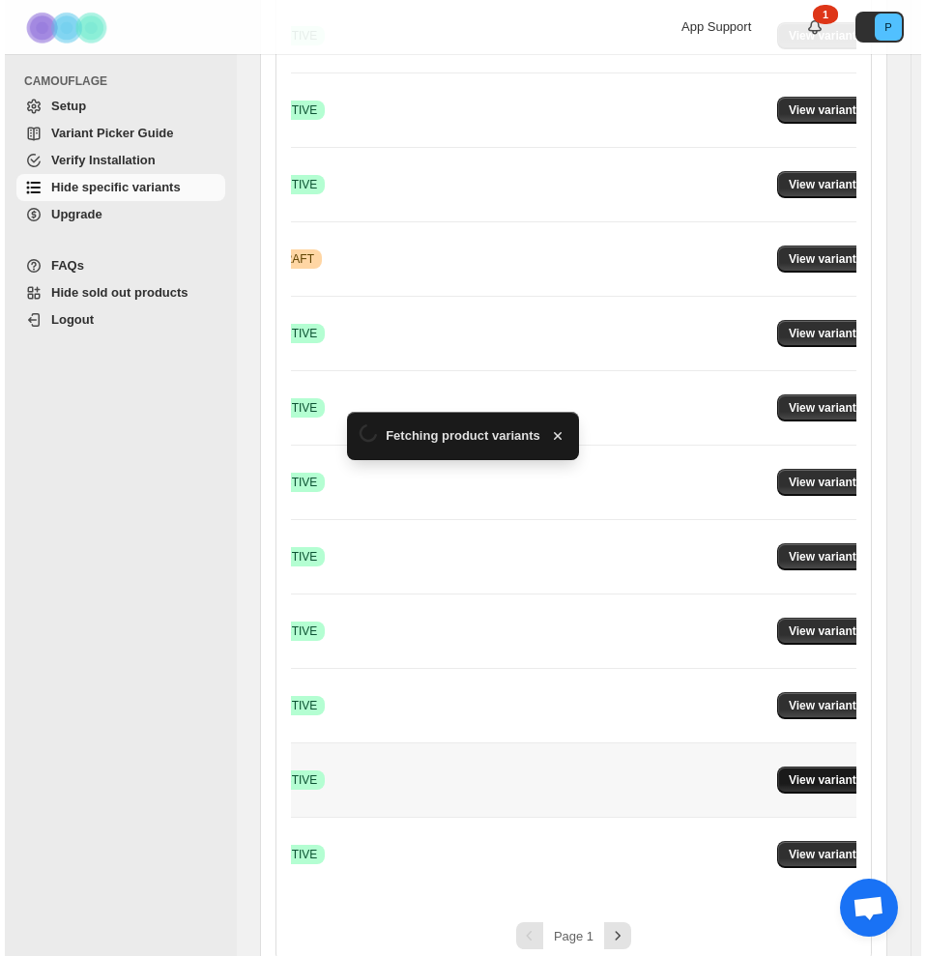
scroll to position [1190, 0]
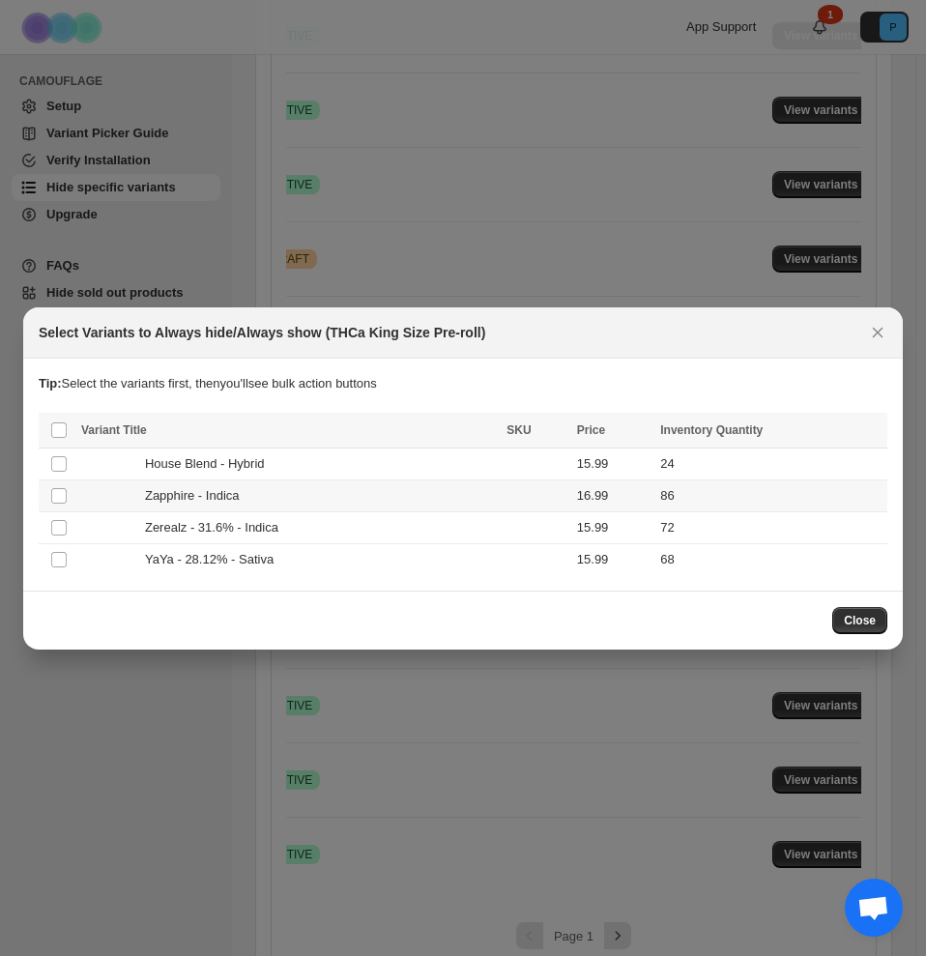
click at [91, 499] on div "Zapphire - Indica" at bounding box center [288, 495] width 414 height 19
click at [68, 465] on td "Select product variant" at bounding box center [57, 464] width 37 height 32
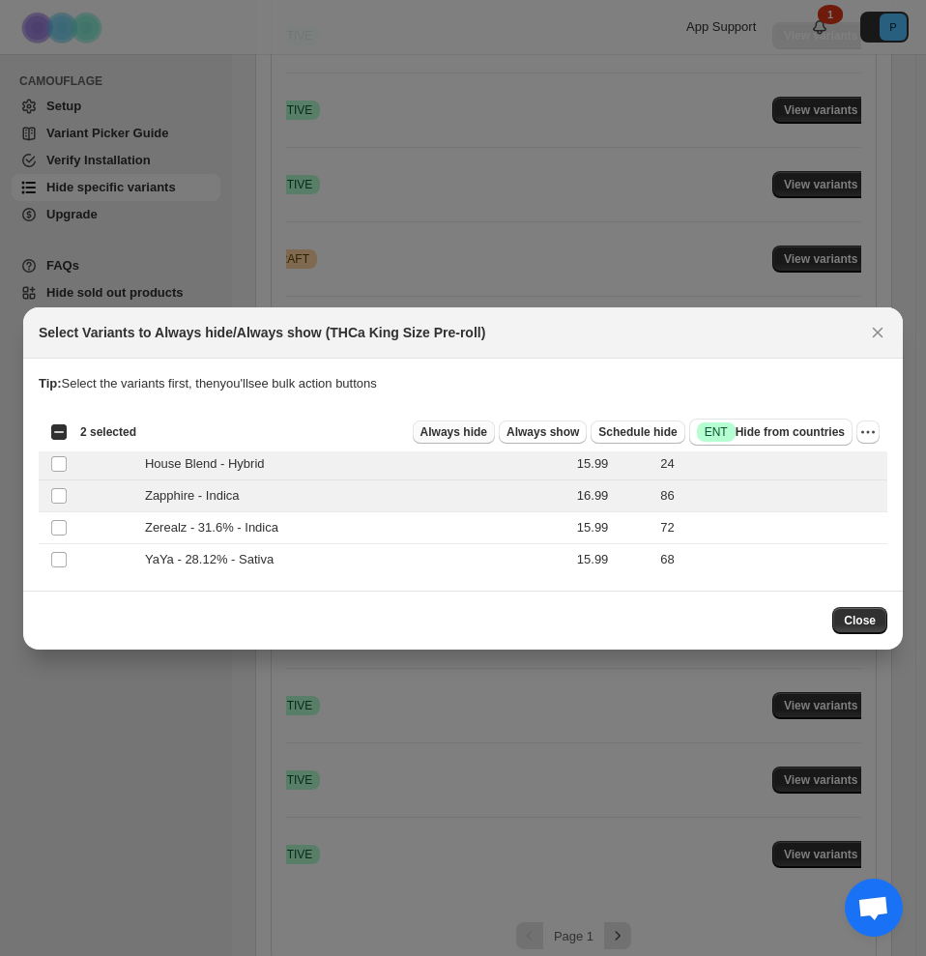
click at [452, 425] on span "Always hide" at bounding box center [454, 431] width 67 height 15
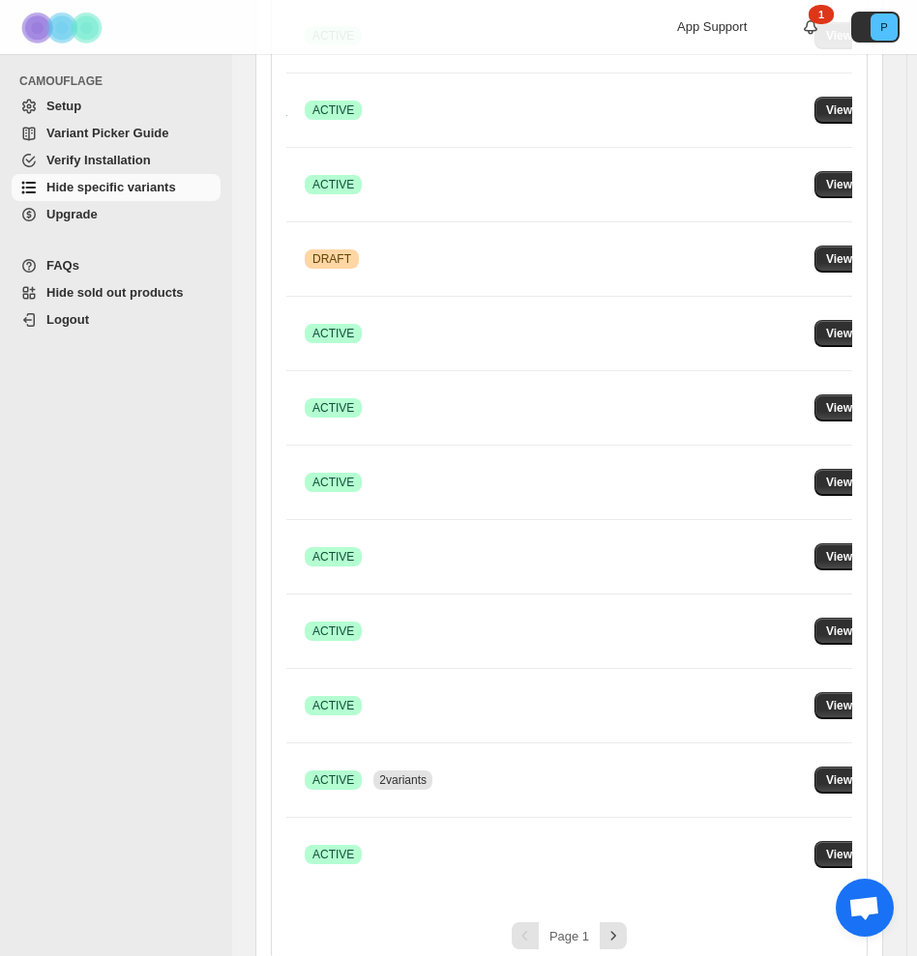
scroll to position [0, 0]
